Goal: Obtain resource: Download file/media

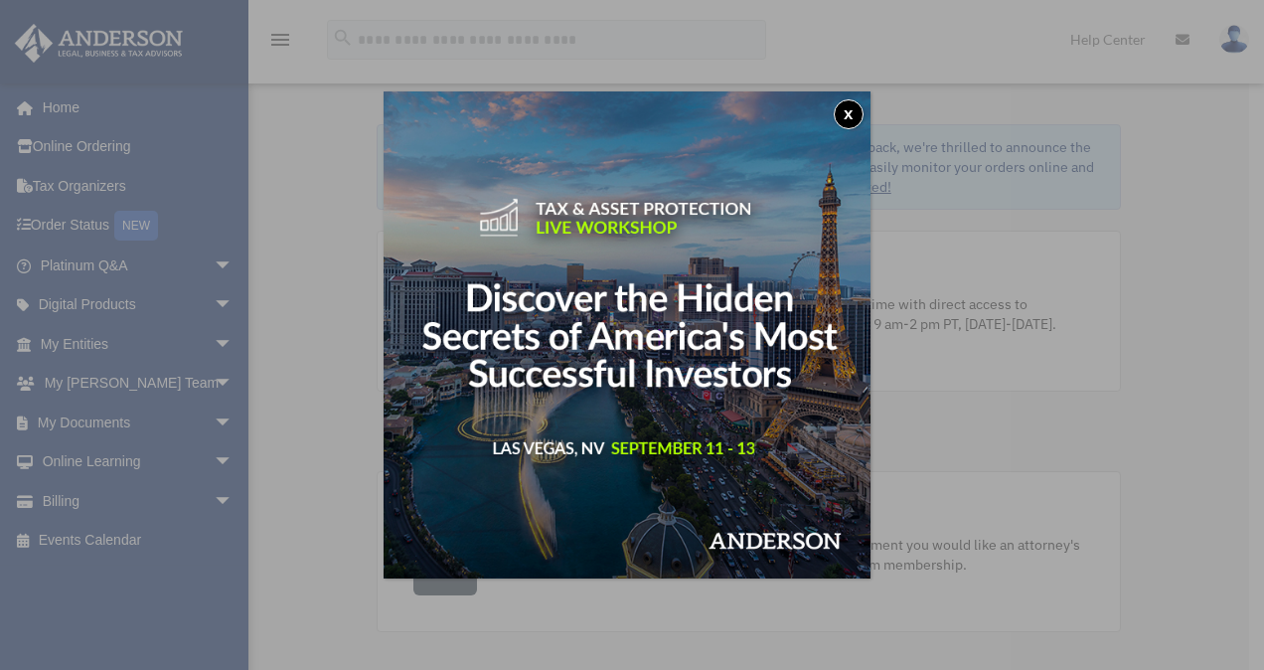
click at [849, 113] on button "x" at bounding box center [849, 114] width 30 height 30
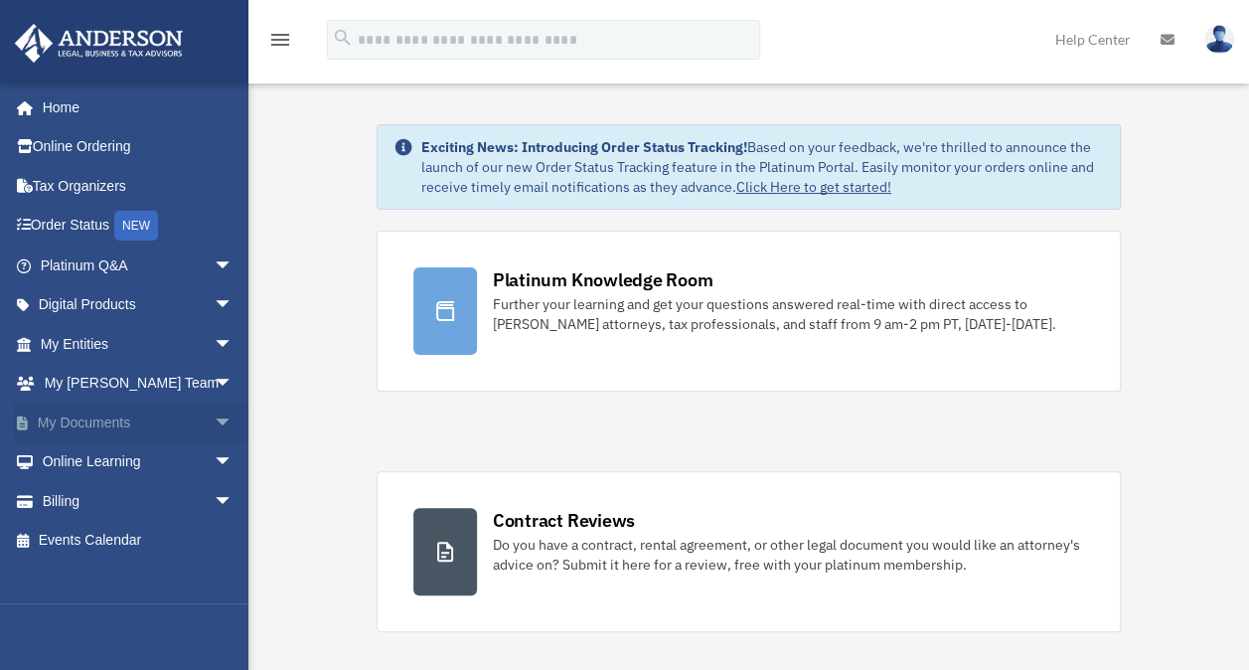
click at [214, 417] on span "arrow_drop_down" at bounding box center [234, 422] width 40 height 41
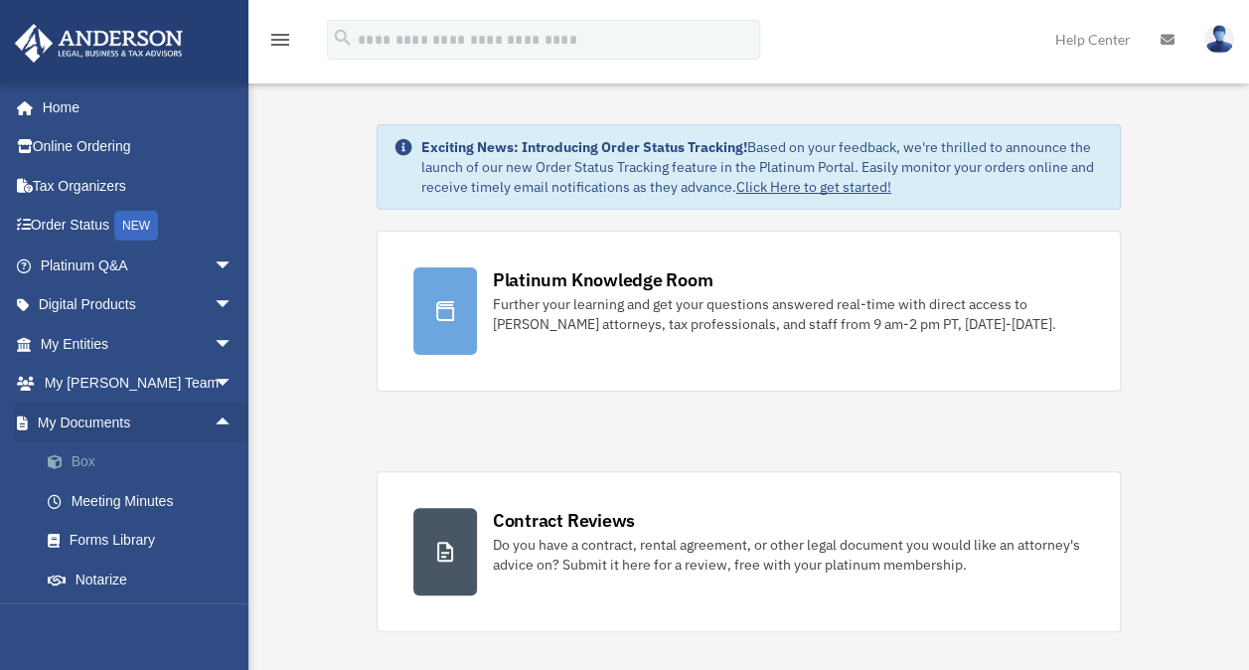
click at [143, 454] on link "Box" at bounding box center [146, 462] width 236 height 40
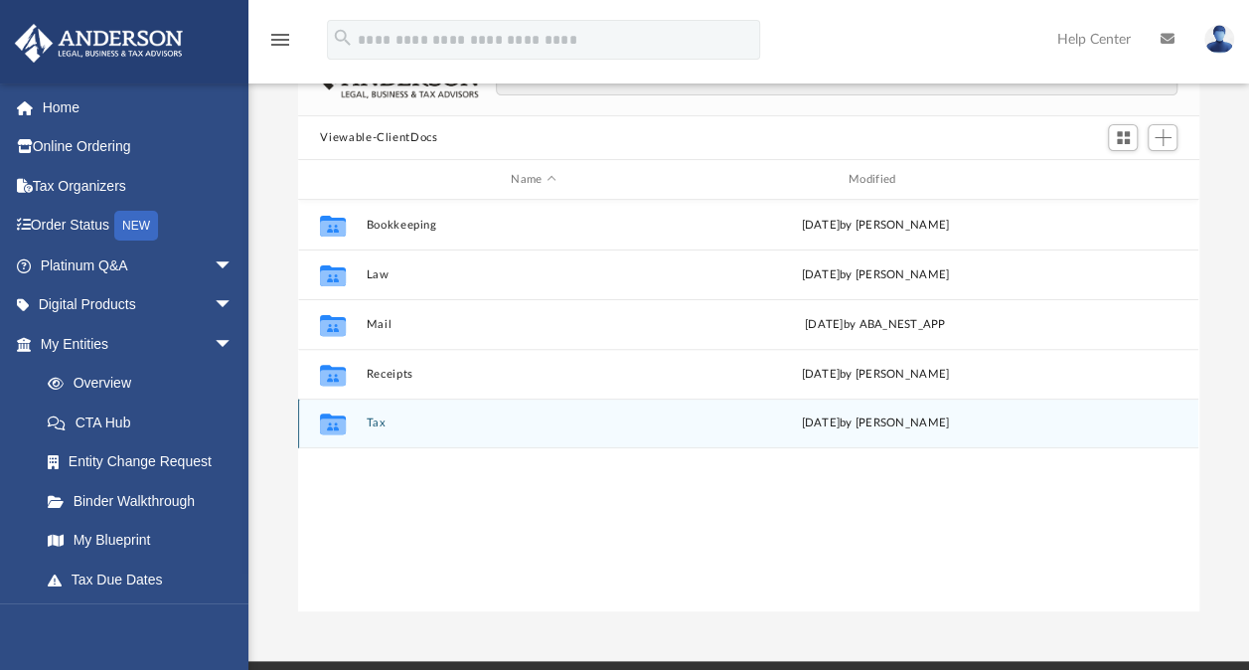
scroll to position [135, 0]
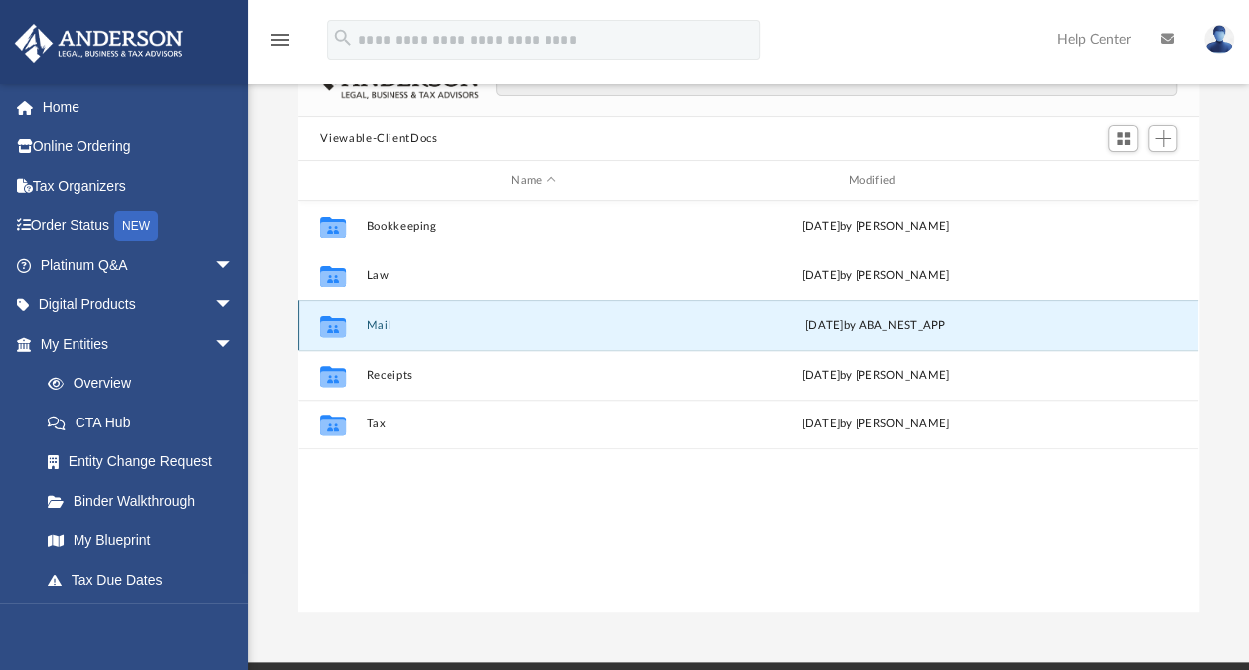
click at [384, 328] on button "Mail" at bounding box center [534, 325] width 334 height 13
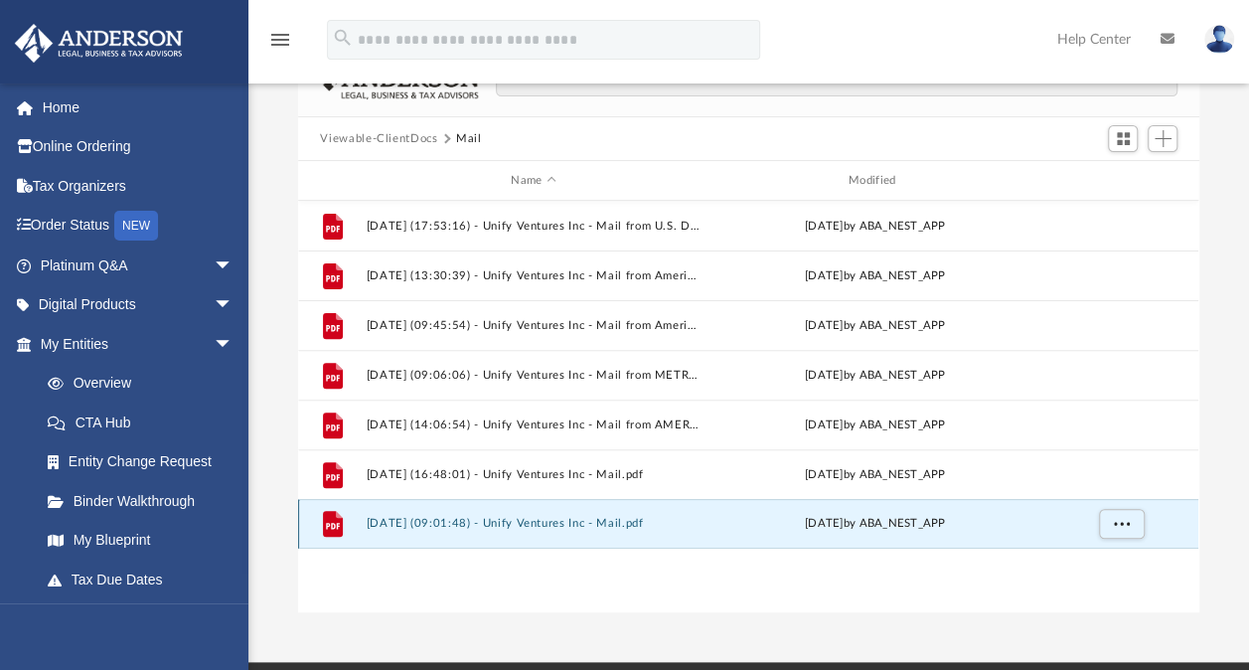
click at [607, 526] on button "2025.08.29 (09:01:48) - Unify Ventures Inc - Mail.pdf" at bounding box center [534, 523] width 334 height 13
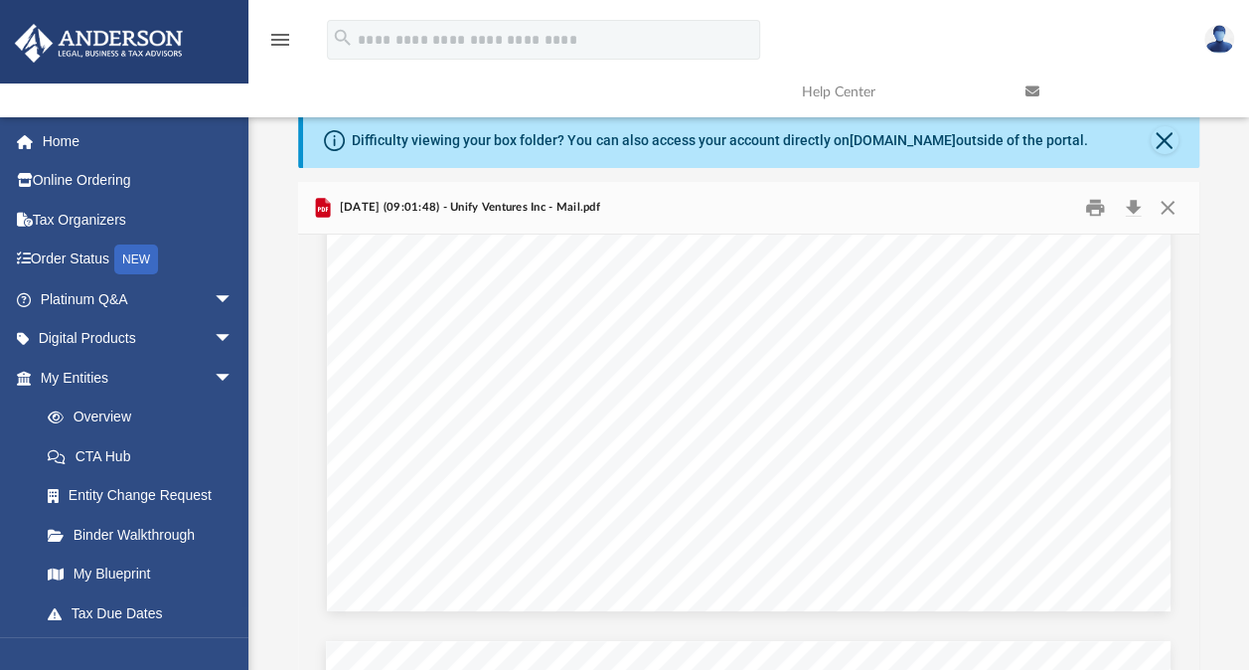
scroll to position [35247, 0]
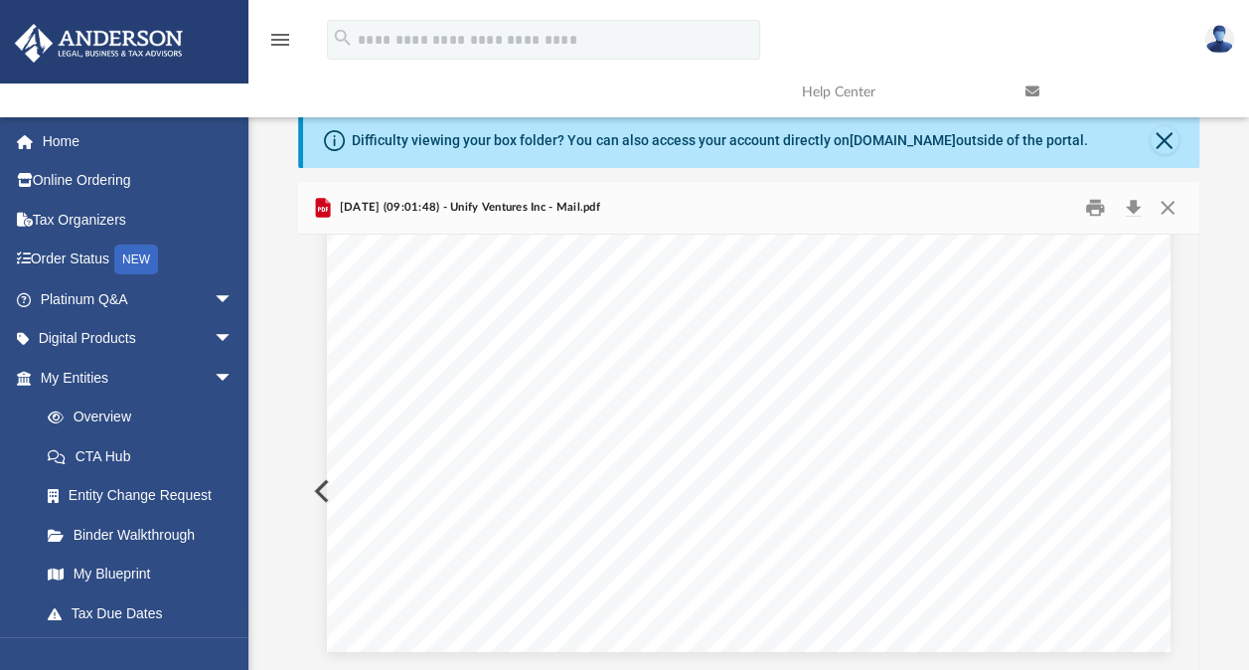
click at [1226, 36] on img at bounding box center [1219, 39] width 30 height 29
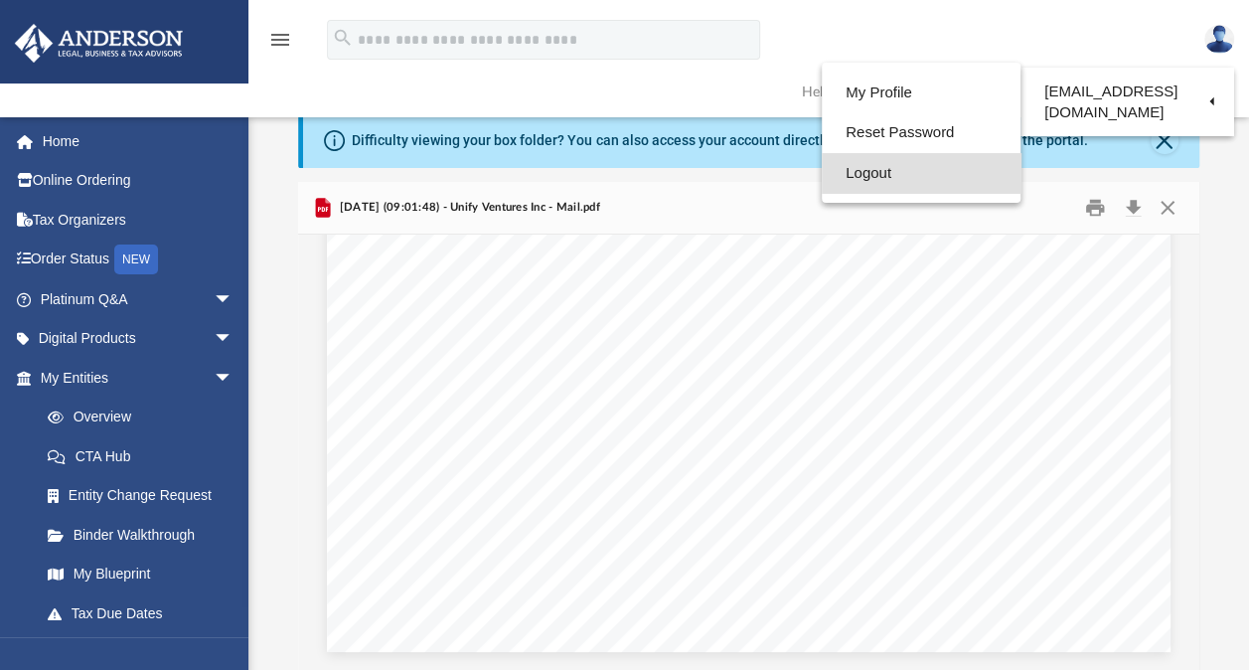
click at [833, 169] on link "Logout" at bounding box center [921, 173] width 199 height 41
